Goal: Information Seeking & Learning: Learn about a topic

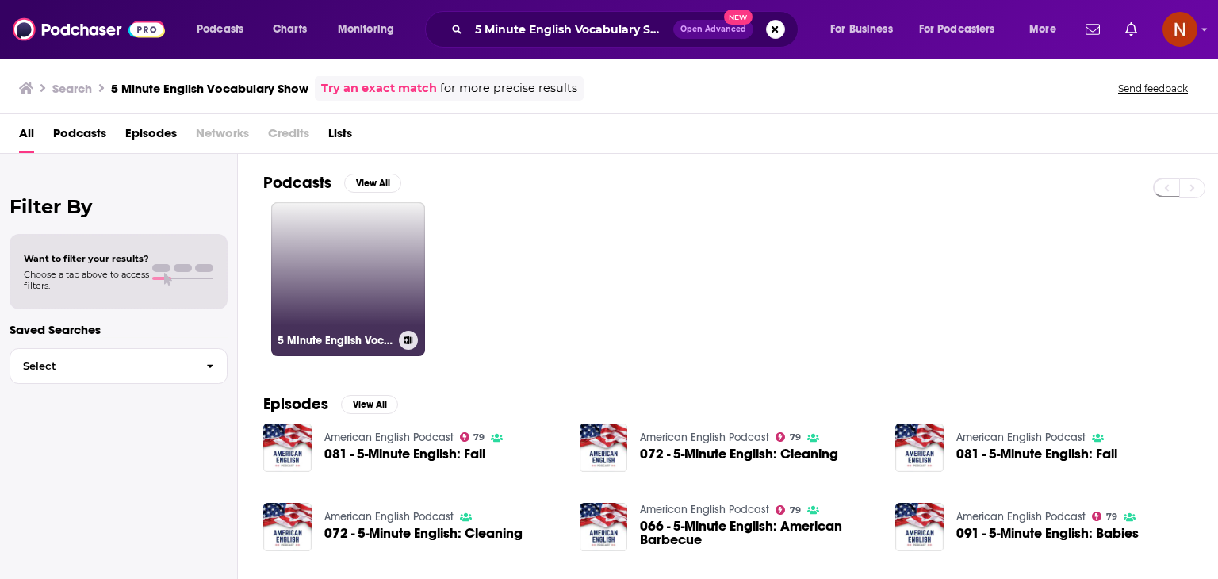
click at [361, 269] on link "5 Minute English Vocabulary Show" at bounding box center [348, 279] width 154 height 154
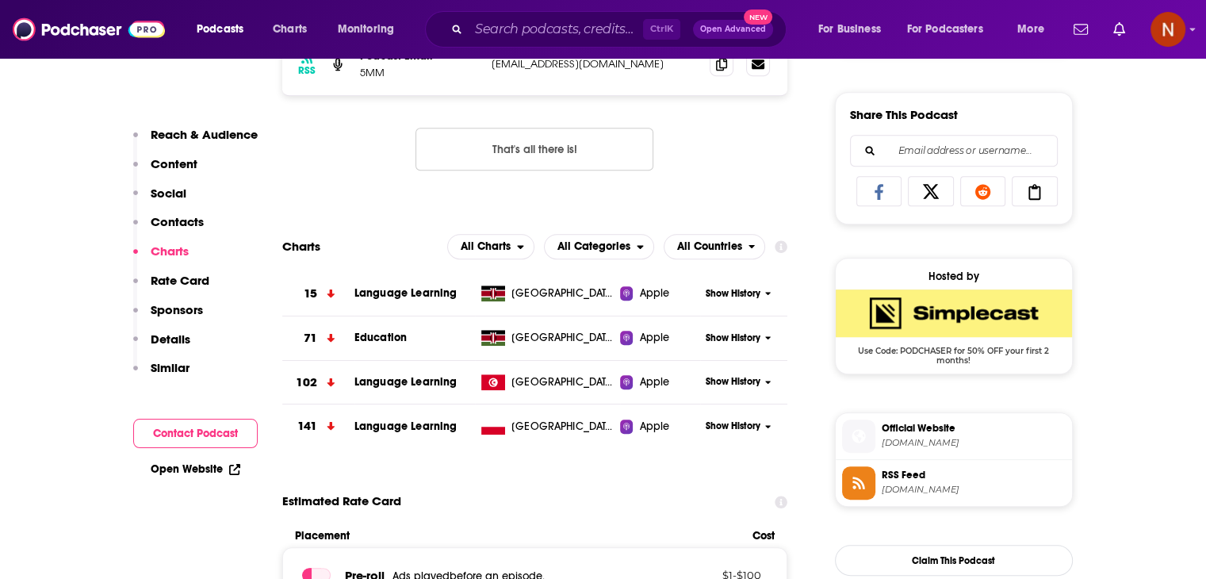
scroll to position [980, 0]
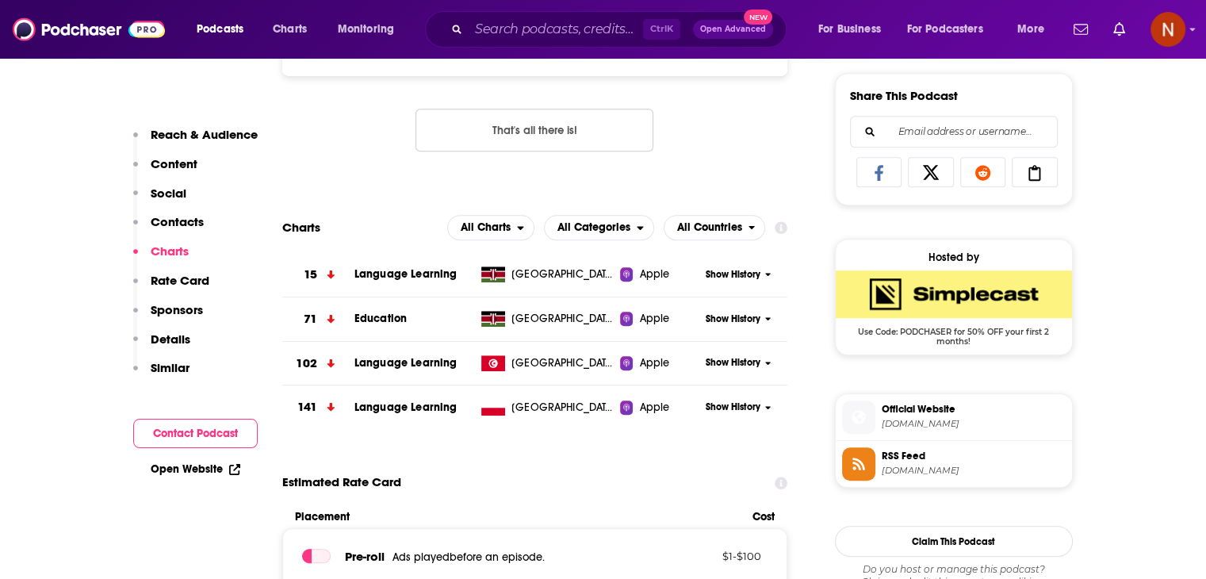
click at [746, 269] on span "Show History" at bounding box center [733, 274] width 55 height 13
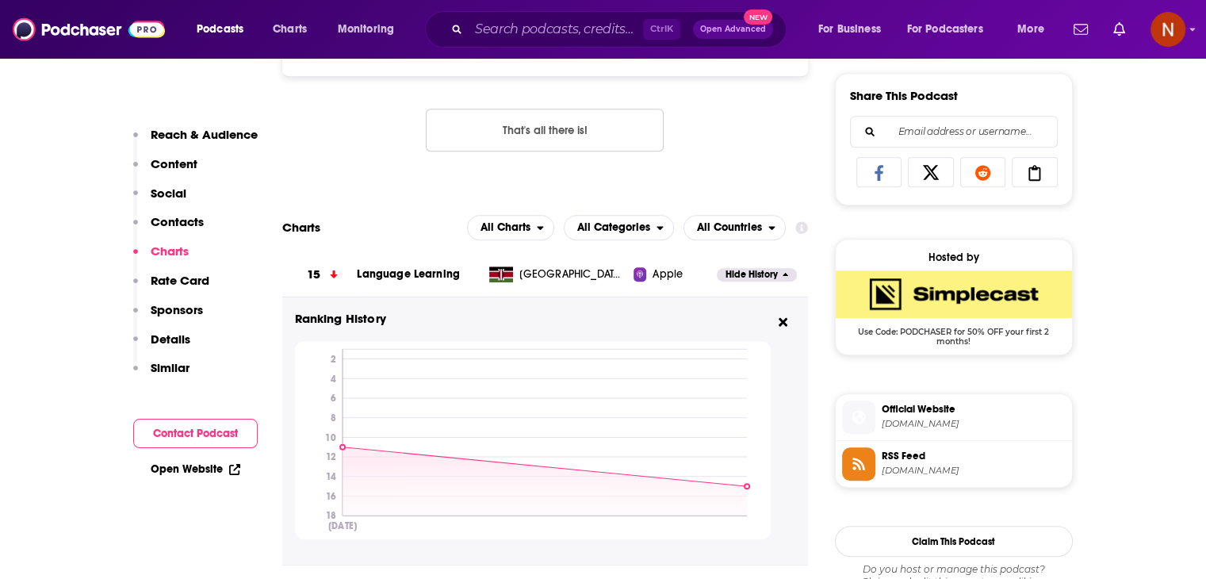
click at [746, 269] on span "Hide History" at bounding box center [751, 274] width 52 height 13
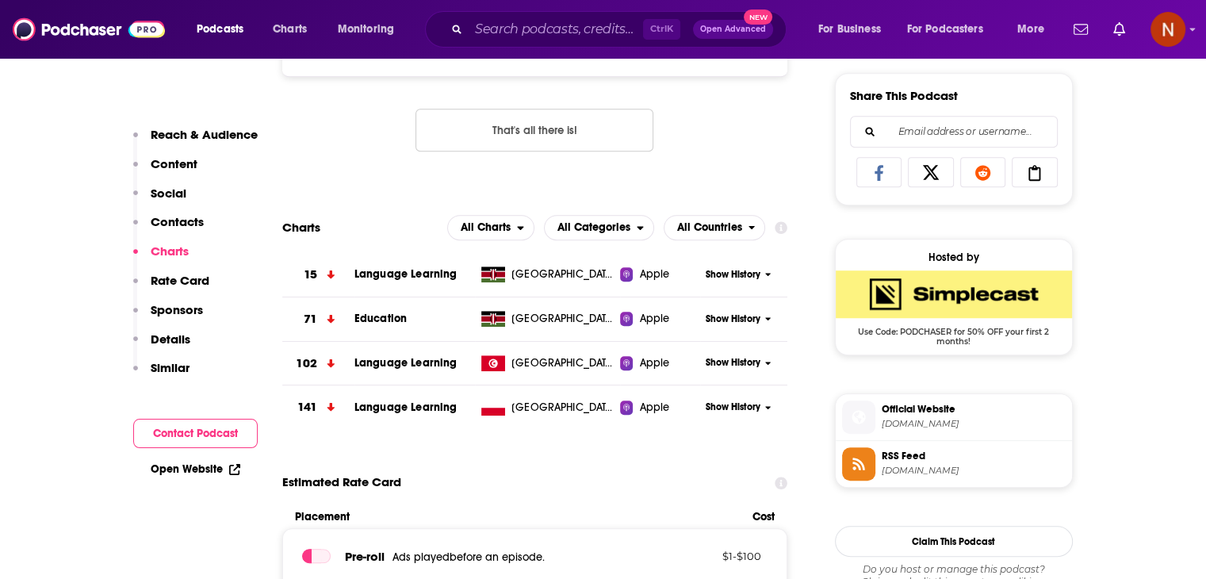
click at [725, 410] on span "Show History" at bounding box center [733, 406] width 55 height 13
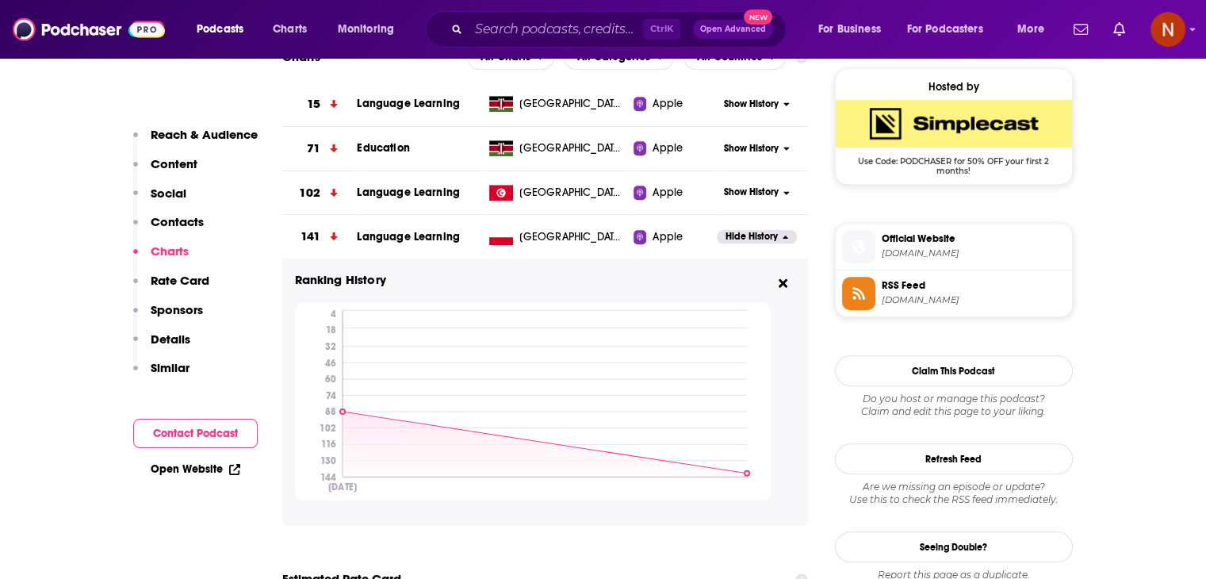
scroll to position [1151, 0]
click at [752, 239] on span "Hide History" at bounding box center [751, 235] width 52 height 13
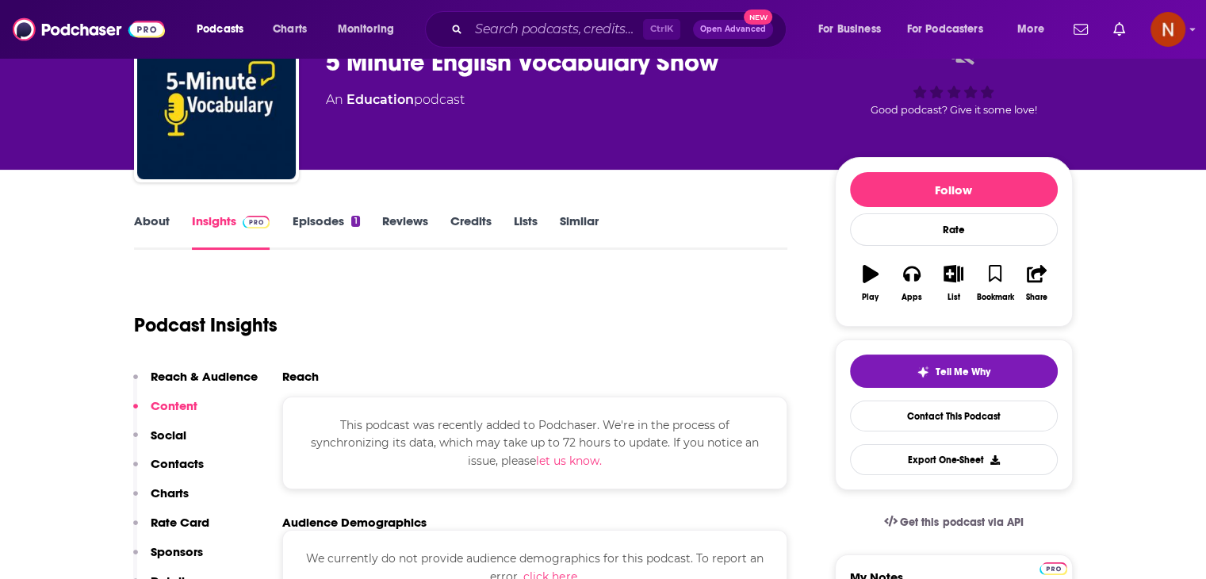
scroll to position [0, 0]
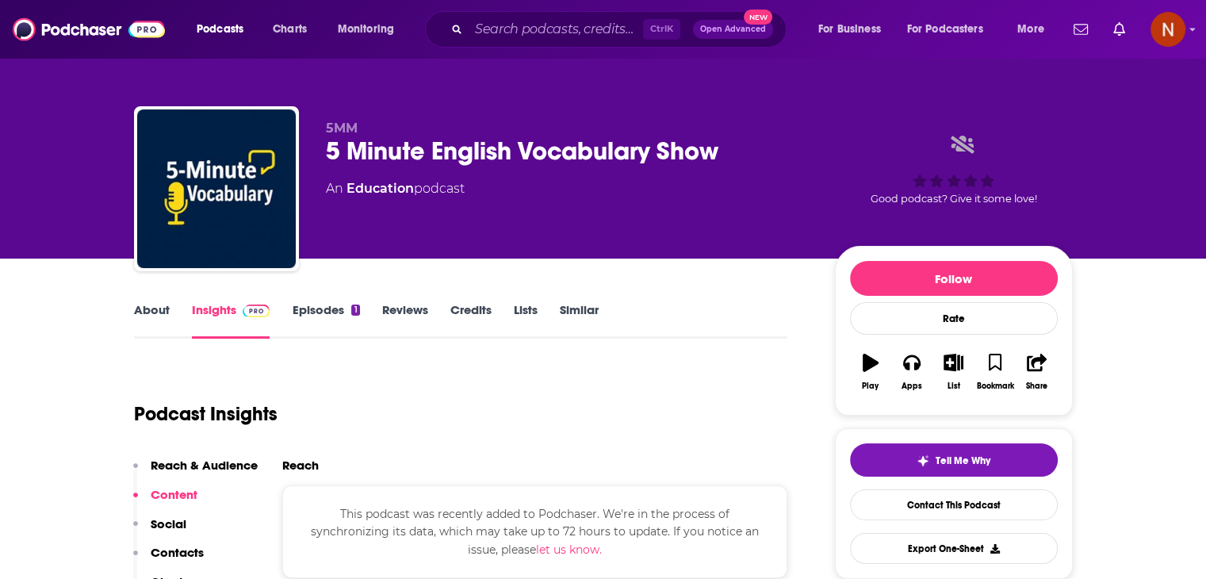
click at [297, 305] on link "Episodes 1" at bounding box center [325, 320] width 67 height 36
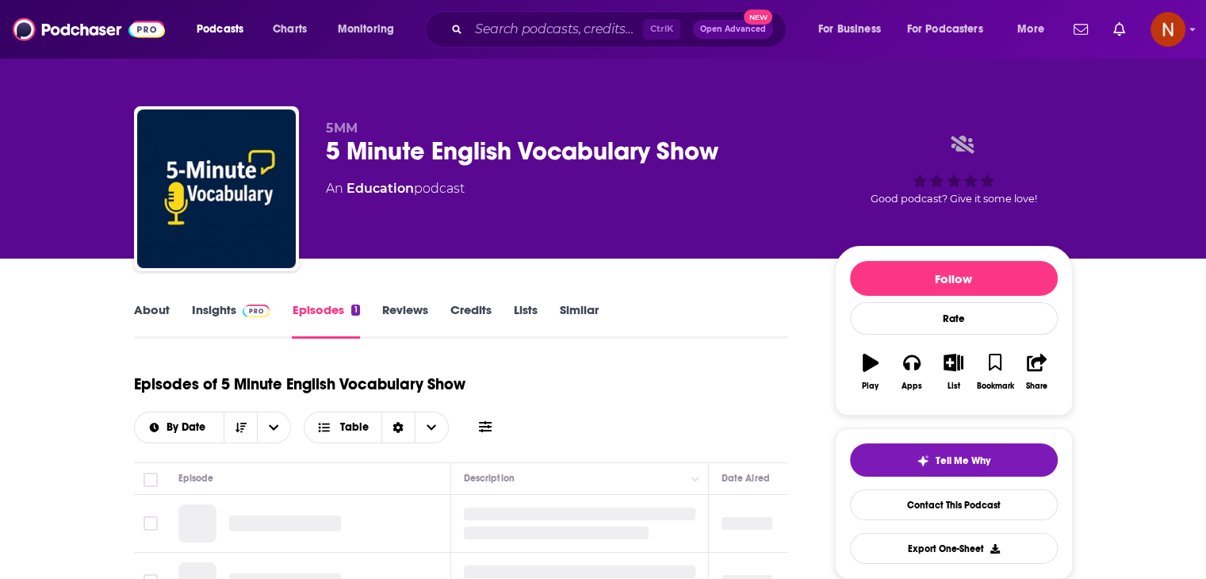
click at [407, 315] on link "Reviews" at bounding box center [405, 320] width 46 height 36
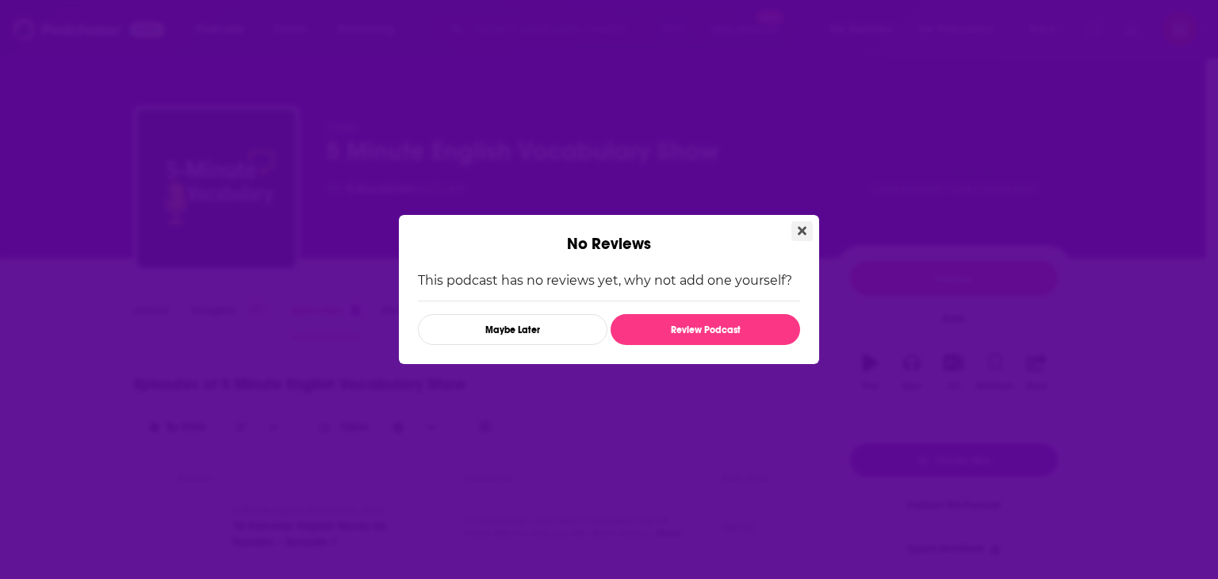
click at [796, 228] on button "Close" at bounding box center [801, 231] width 21 height 20
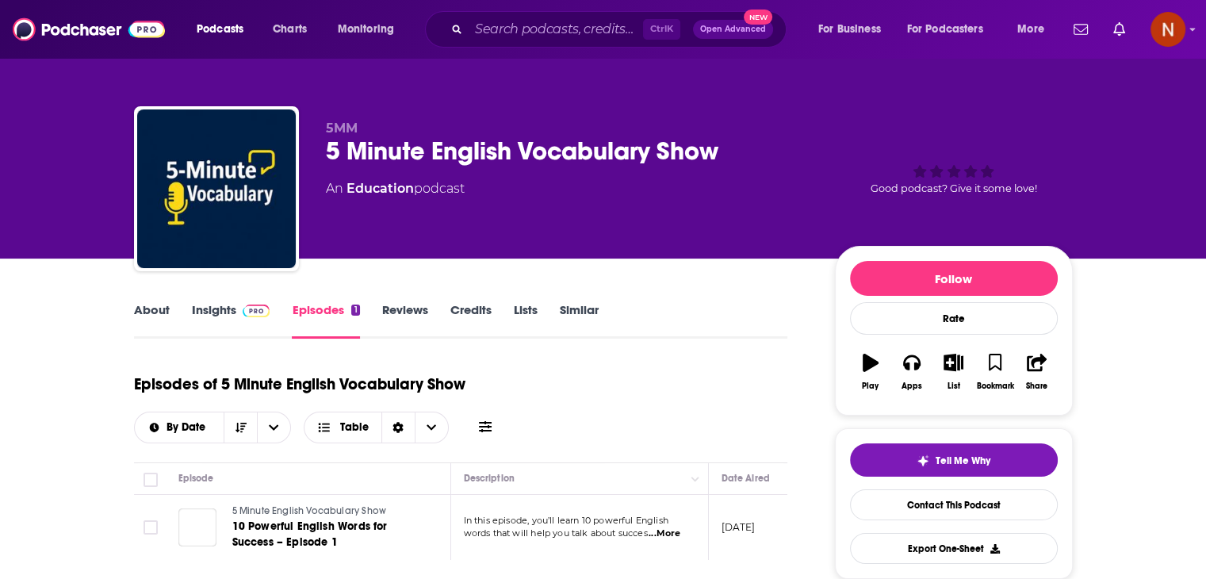
scroll to position [320, 0]
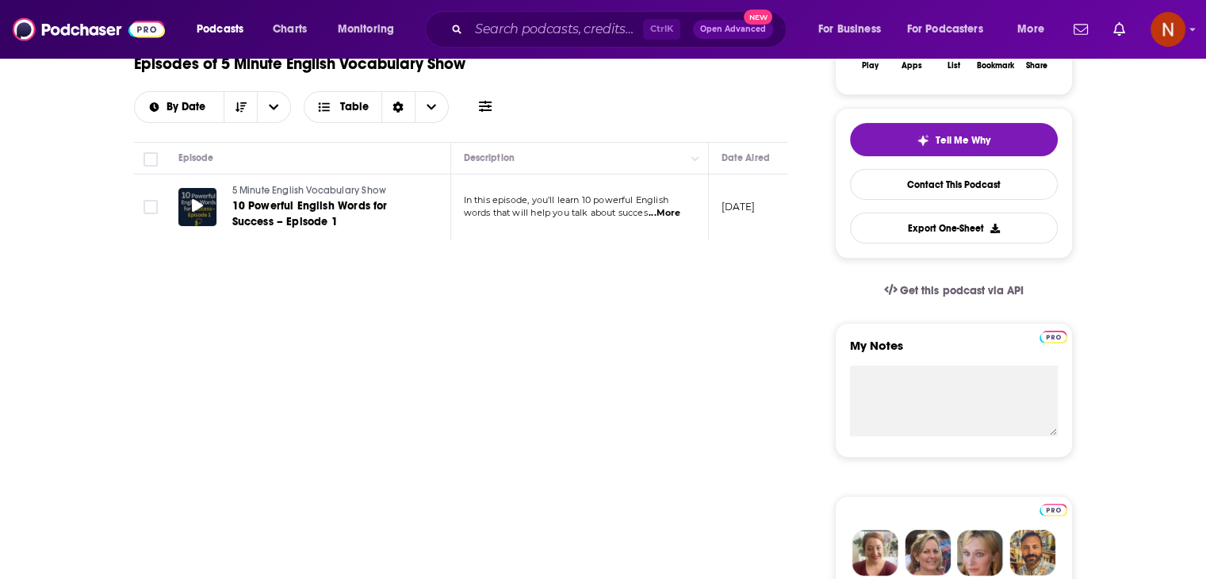
click at [197, 205] on icon at bounding box center [197, 205] width 11 height 13
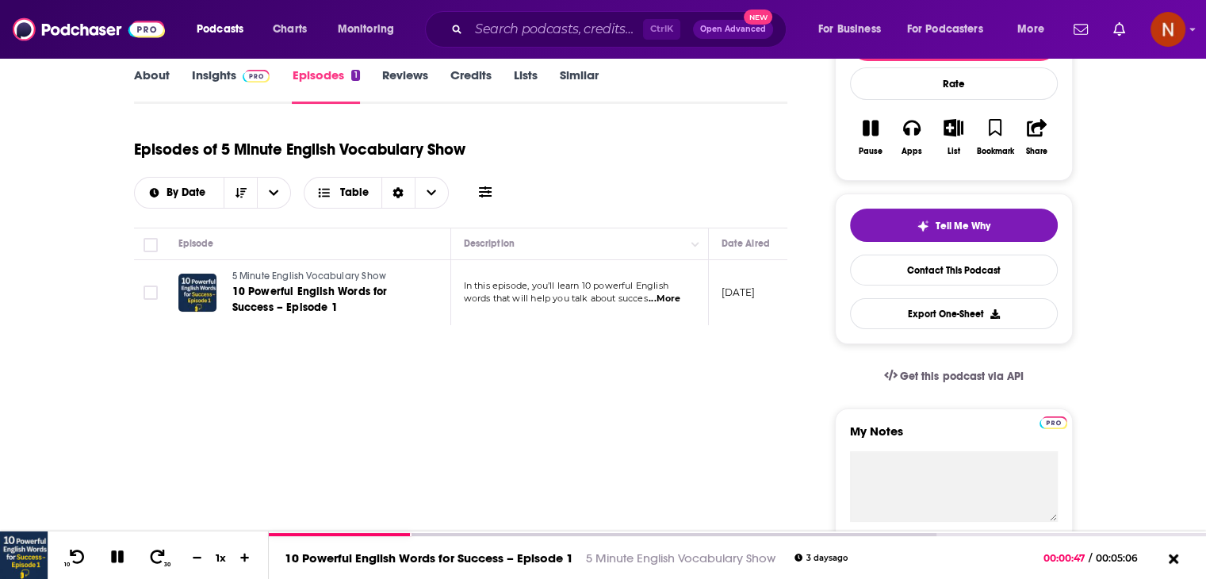
scroll to position [236, 0]
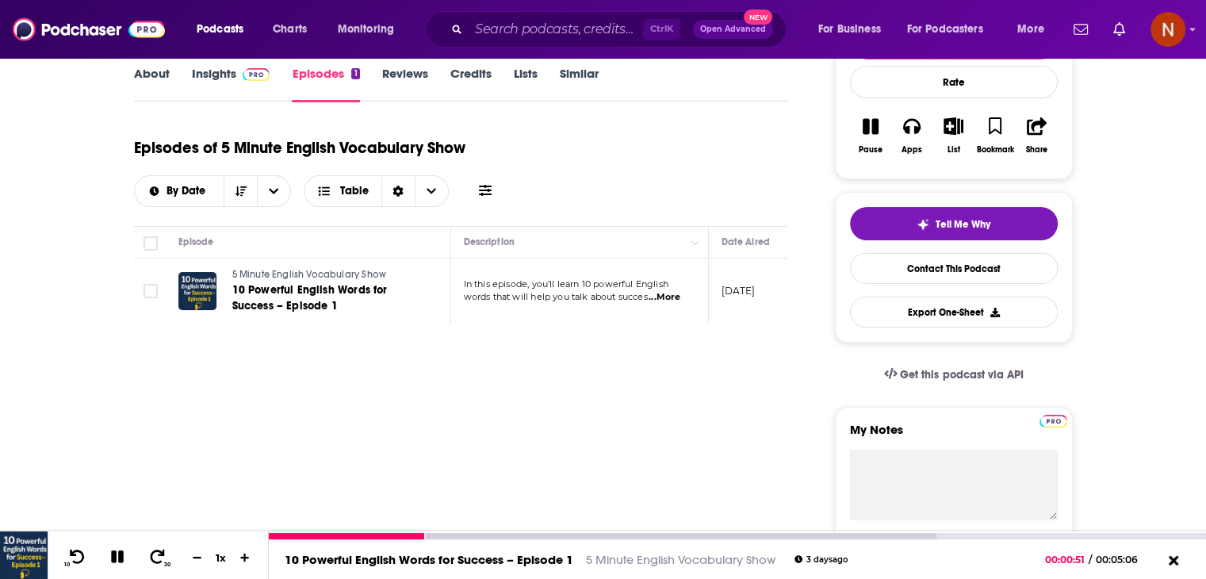
click at [217, 559] on div "1 x" at bounding box center [221, 557] width 27 height 13
click at [218, 552] on div "1 x" at bounding box center [221, 557] width 27 height 13
click at [238, 557] on button at bounding box center [245, 557] width 24 height 15
click at [239, 557] on icon at bounding box center [245, 557] width 13 height 10
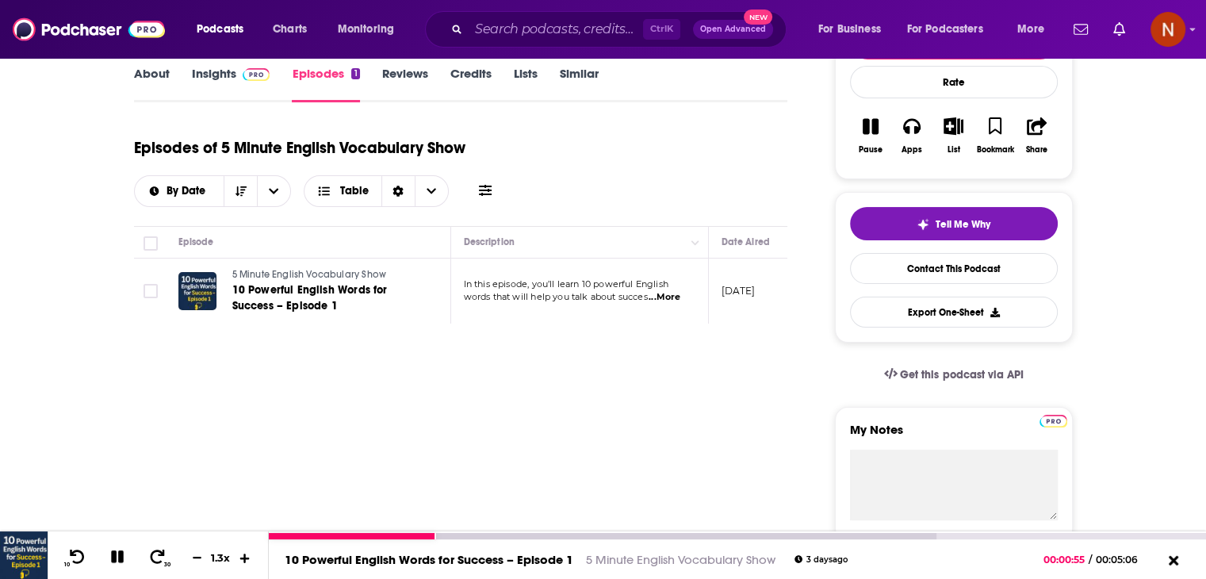
click at [239, 557] on icon at bounding box center [245, 557] width 13 height 10
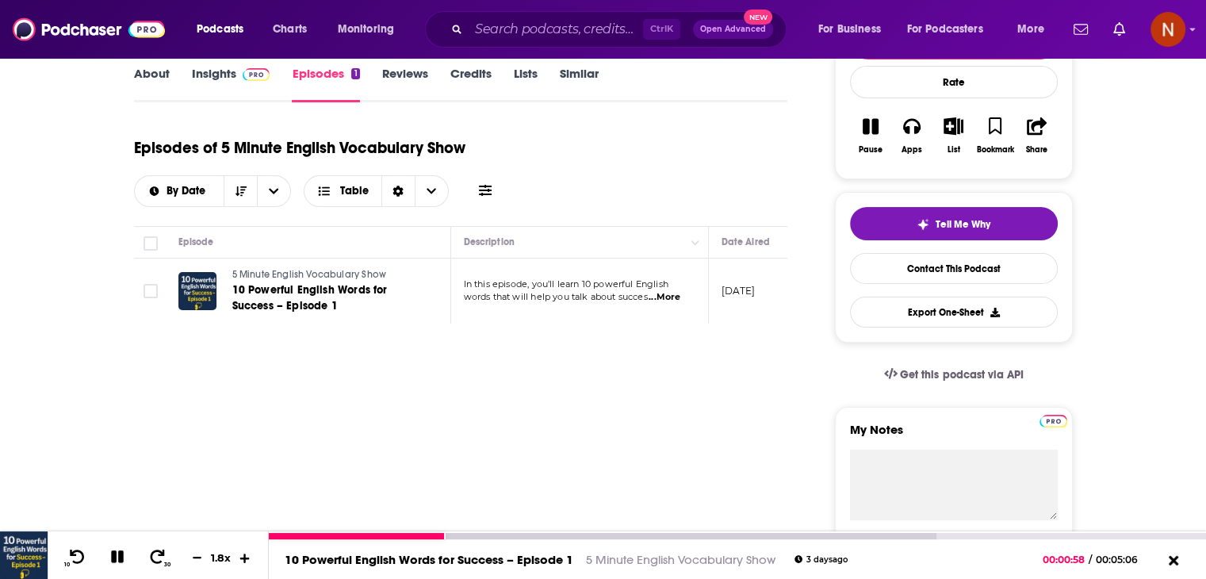
click at [239, 557] on icon at bounding box center [245, 557] width 13 height 10
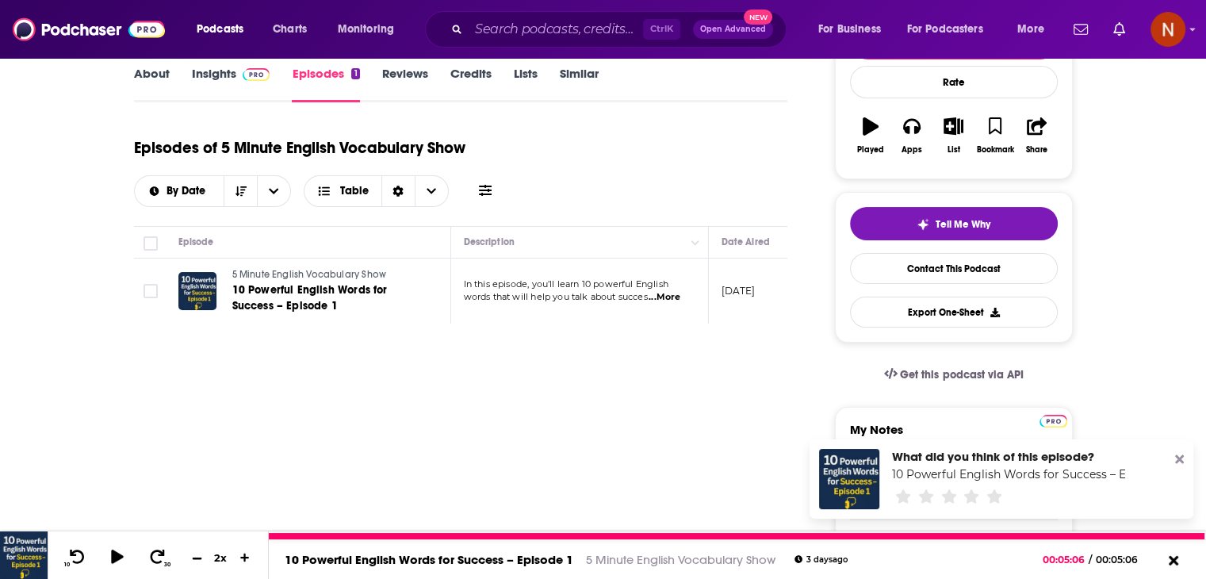
click at [197, 560] on icon at bounding box center [196, 557] width 13 height 10
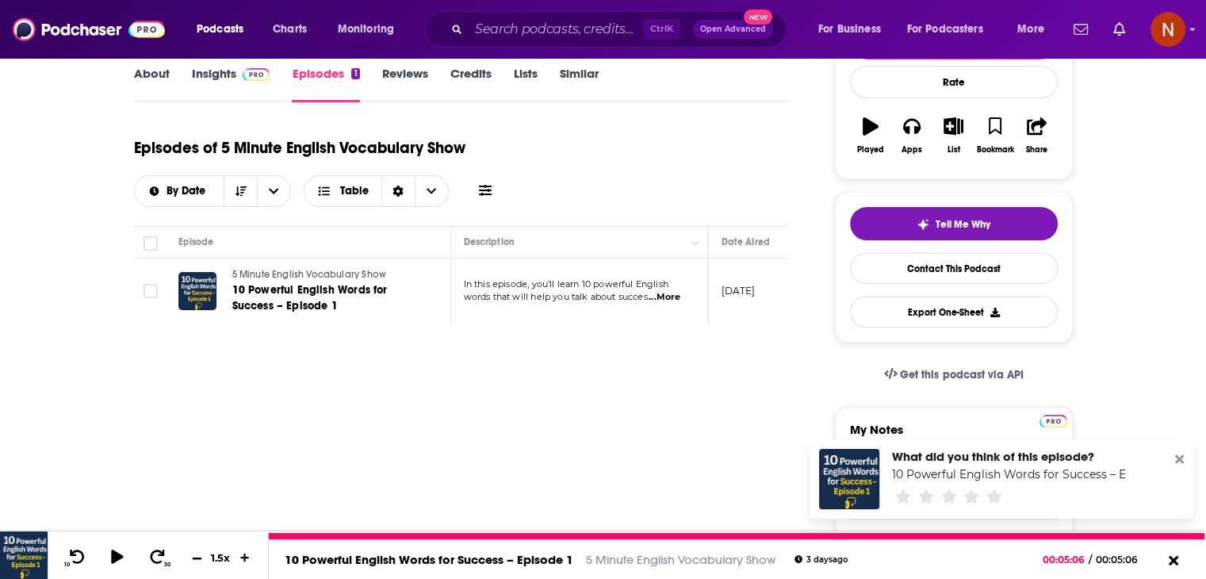
click at [197, 560] on icon at bounding box center [196, 557] width 13 height 10
